Goal: Task Accomplishment & Management: Use online tool/utility

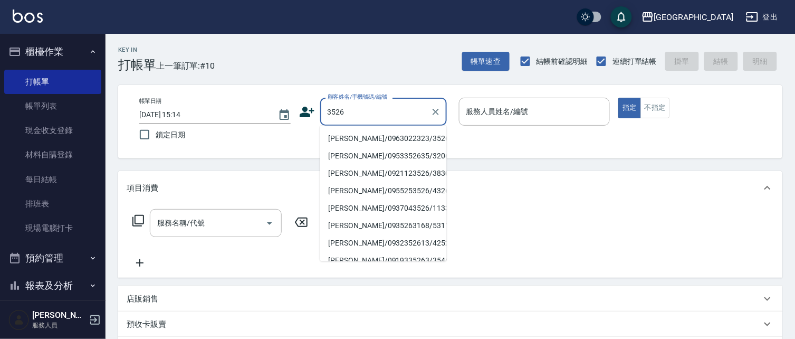
type input "宋意萱/0963022323/3526"
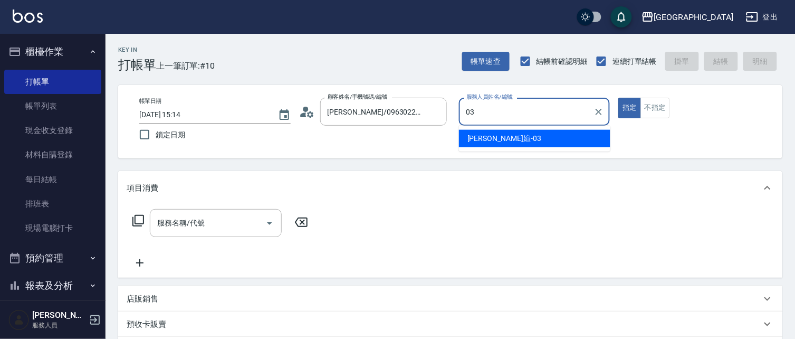
type input "蘇琳媗-03"
type button "true"
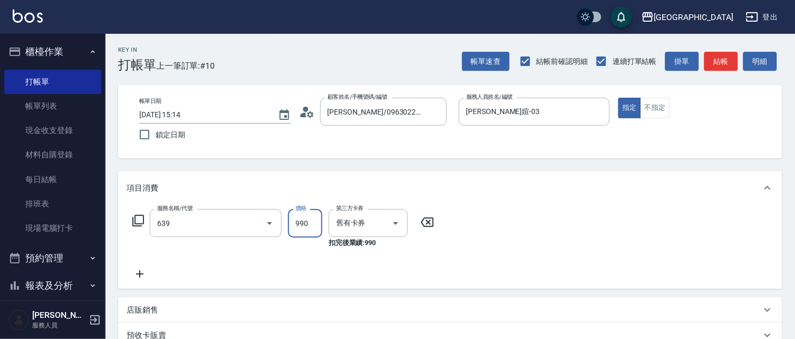
type input "(芙)蘆薈髮膜套卡(自材)(639)"
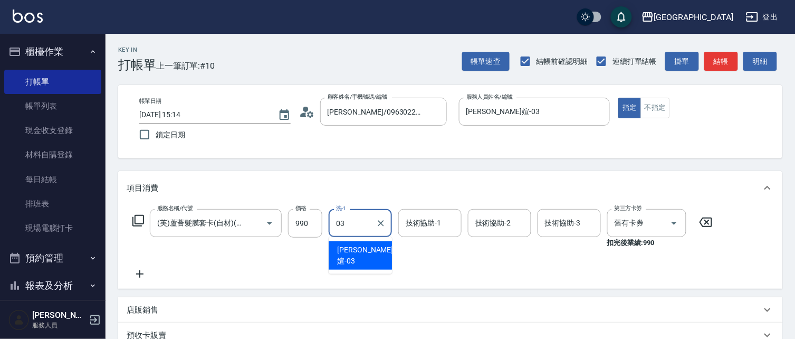
type input "蘇琳媗-03"
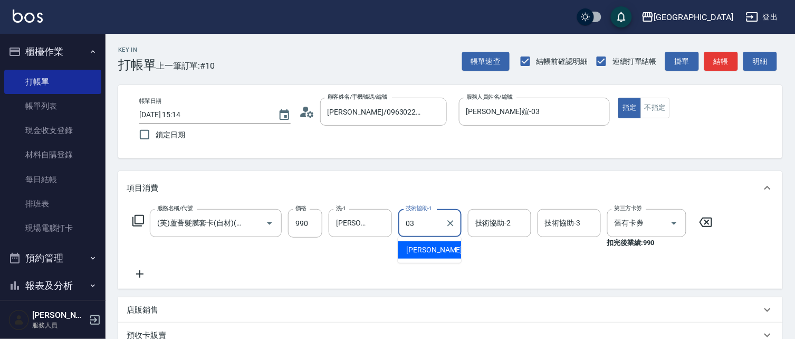
type input "蘇琳媗-03"
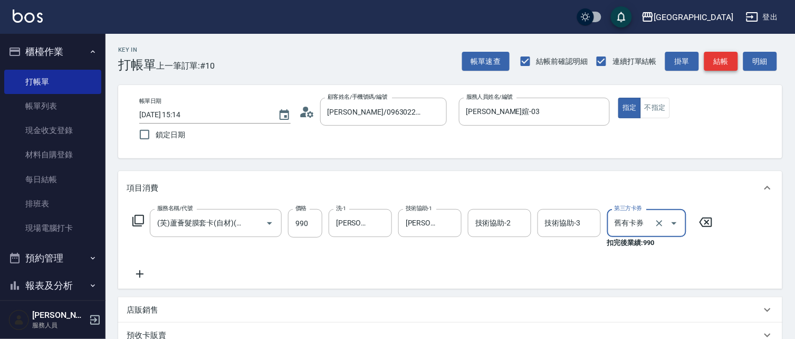
click at [724, 62] on button "結帳" at bounding box center [722, 62] width 34 height 20
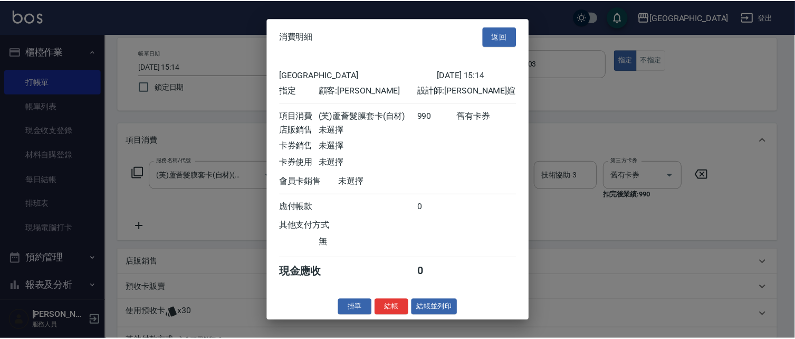
scroll to position [51, 0]
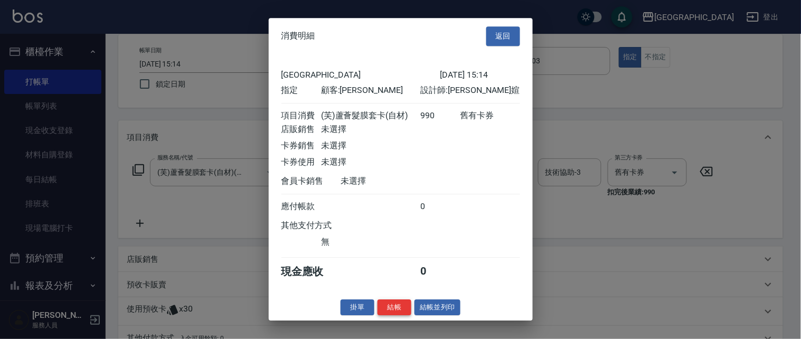
click at [388, 316] on button "結帳" at bounding box center [394, 307] width 34 height 16
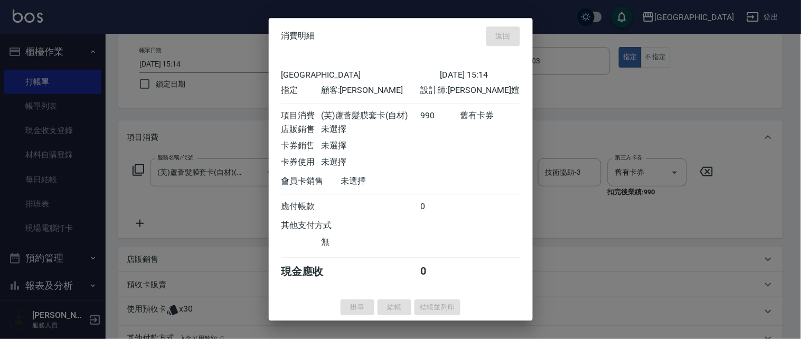
type input "[DATE] 17:17"
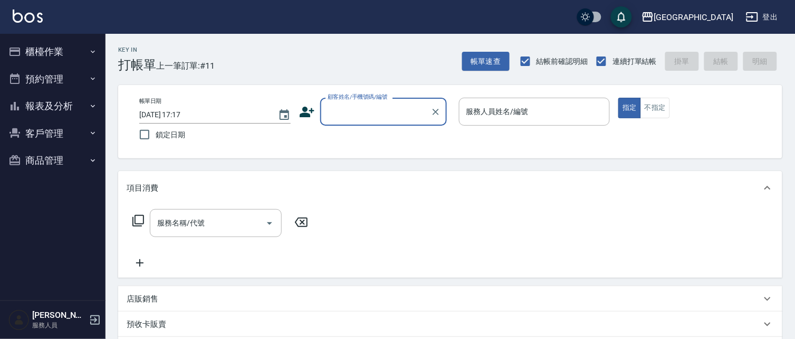
drag, startPoint x: 50, startPoint y: 106, endPoint x: 48, endPoint y: 90, distance: 16.5
click at [48, 93] on button "報表及分析" at bounding box center [52, 105] width 97 height 27
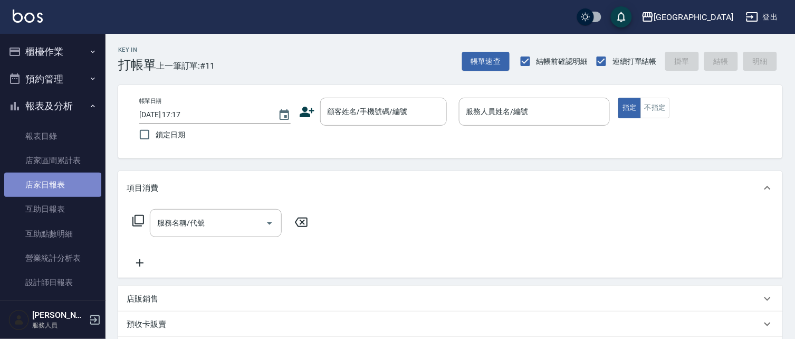
click at [59, 185] on link "店家日報表" at bounding box center [52, 185] width 97 height 24
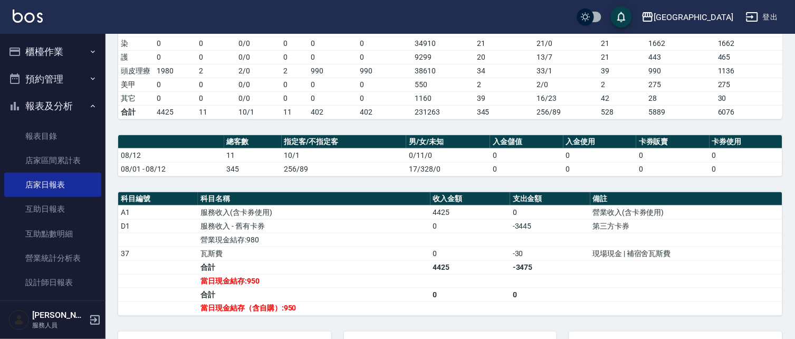
scroll to position [254, 0]
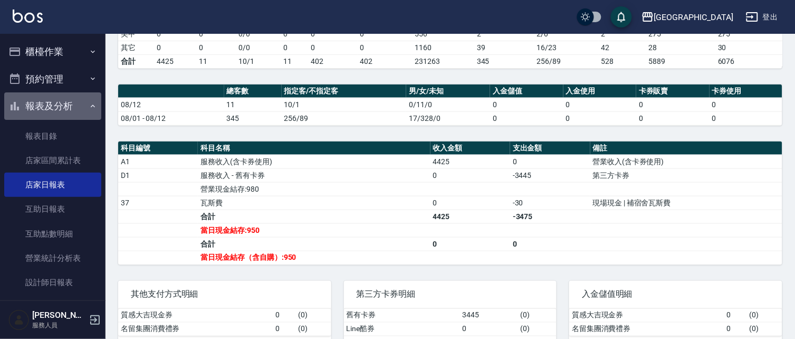
click at [61, 102] on button "報表及分析" at bounding box center [52, 105] width 97 height 27
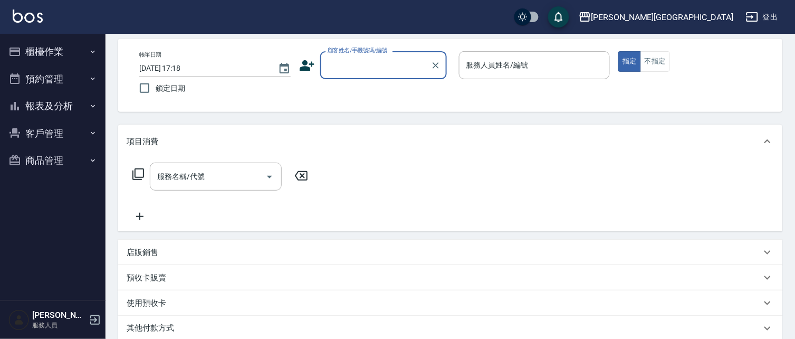
scroll to position [51, 0]
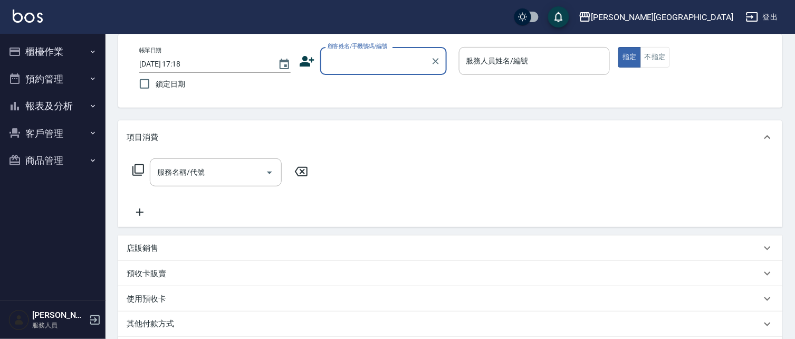
click at [53, 53] on button "櫃檯作業" at bounding box center [52, 51] width 97 height 27
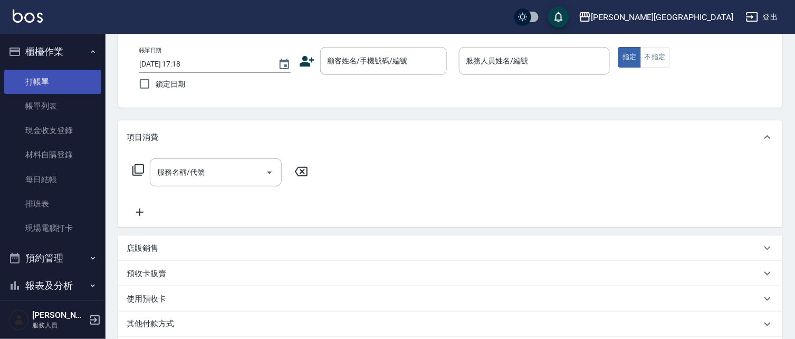
click at [60, 72] on link "打帳單" at bounding box center [52, 82] width 97 height 24
